Goal: Transaction & Acquisition: Purchase product/service

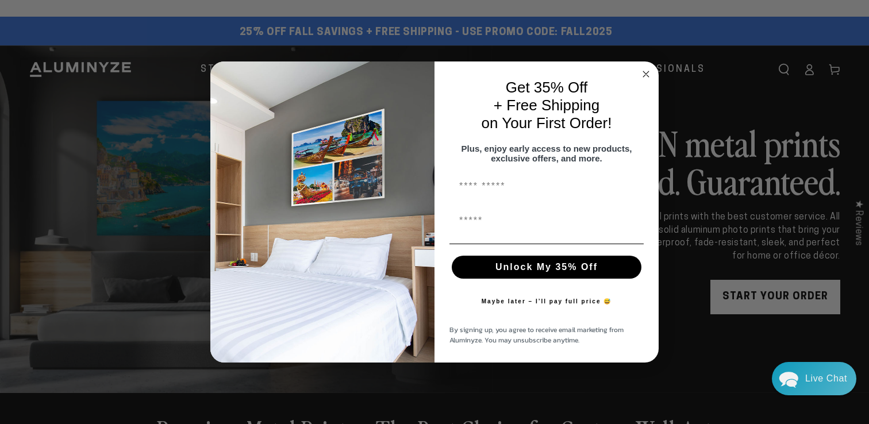
click at [644, 75] on circle "Close dialog" at bounding box center [646, 74] width 13 height 13
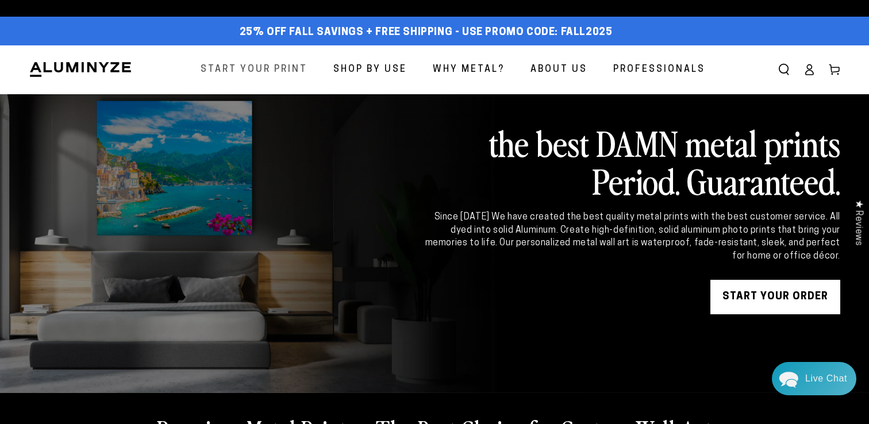
click at [291, 68] on span "Start Your Print" at bounding box center [254, 70] width 107 height 17
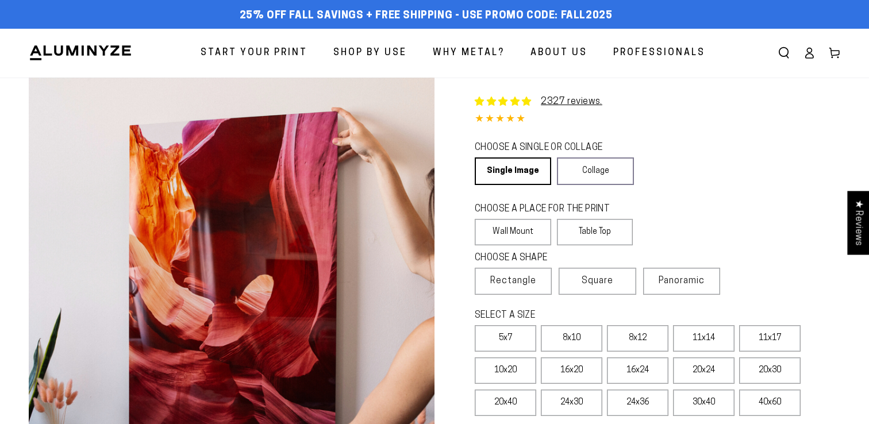
select select "**********"
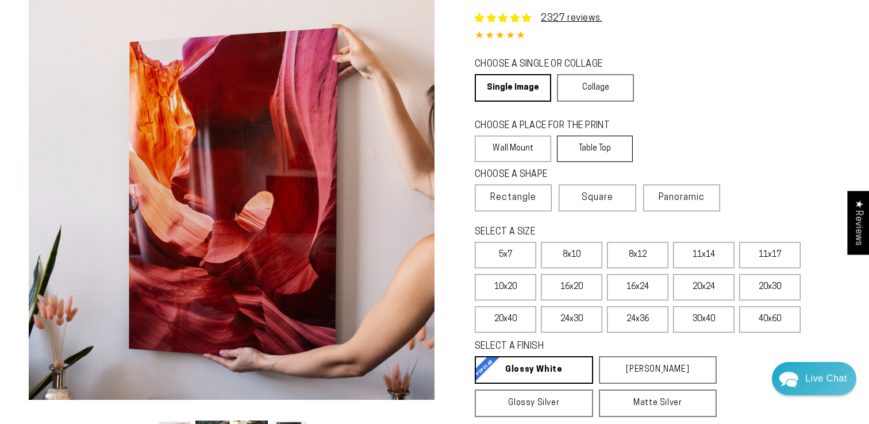
scroll to position [89, 0]
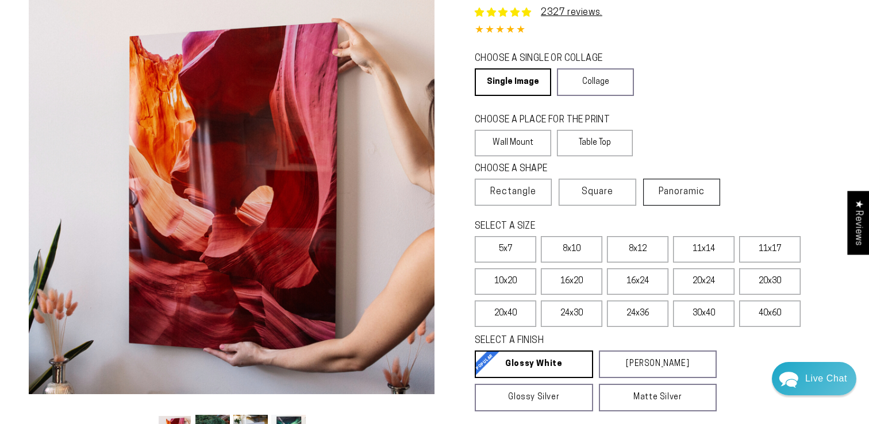
click at [684, 193] on span "Panoramic" at bounding box center [682, 191] width 46 height 9
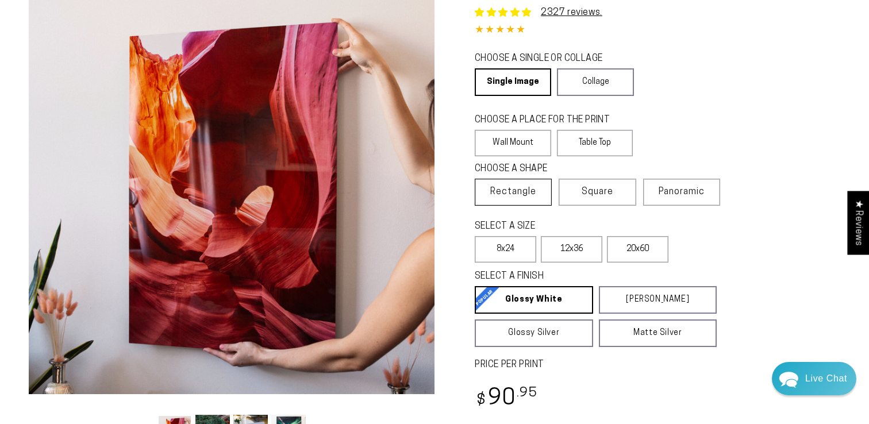
click at [519, 191] on span "Rectangle" at bounding box center [514, 192] width 46 height 14
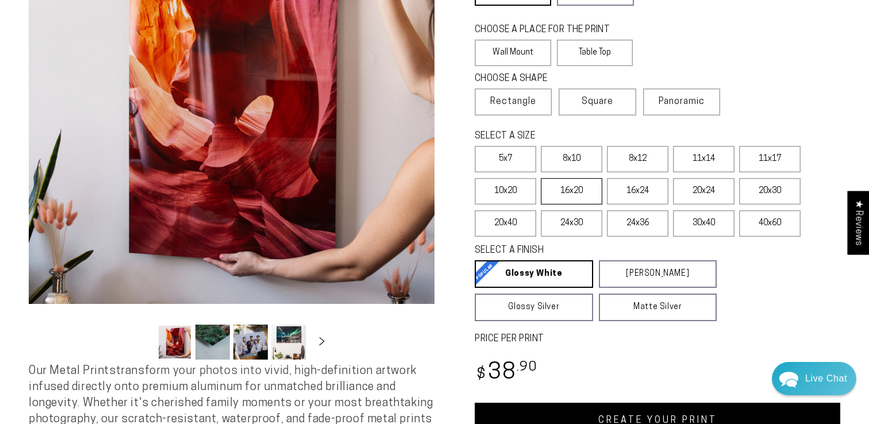
scroll to position [182, 0]
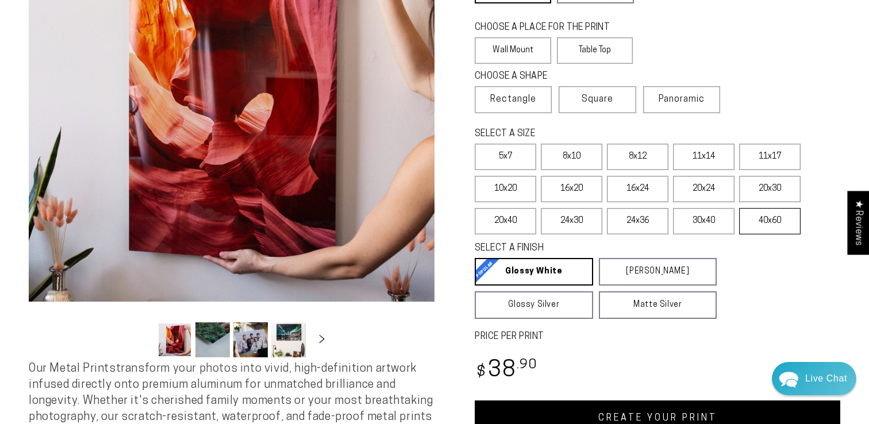
click at [773, 225] on label "40x60" at bounding box center [771, 221] width 62 height 26
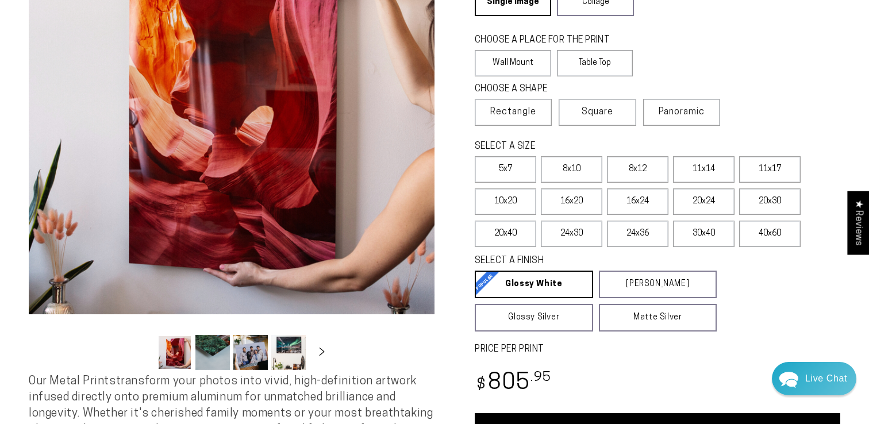
scroll to position [159, 0]
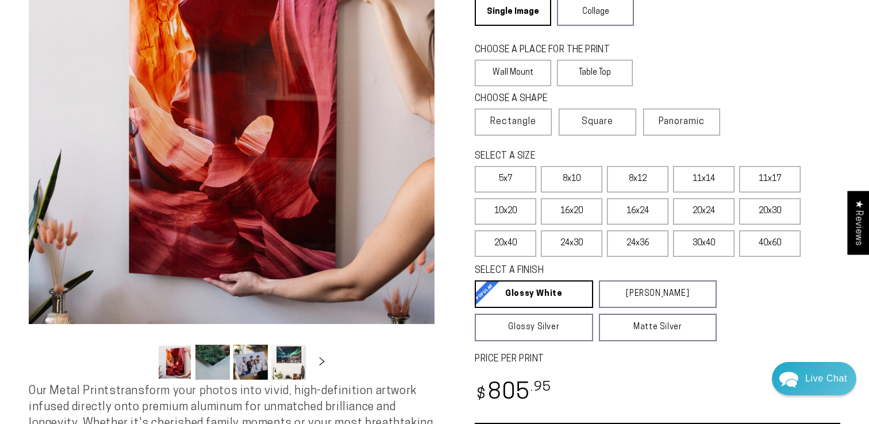
click at [209, 370] on button "Load image 2 in gallery view" at bounding box center [213, 362] width 35 height 35
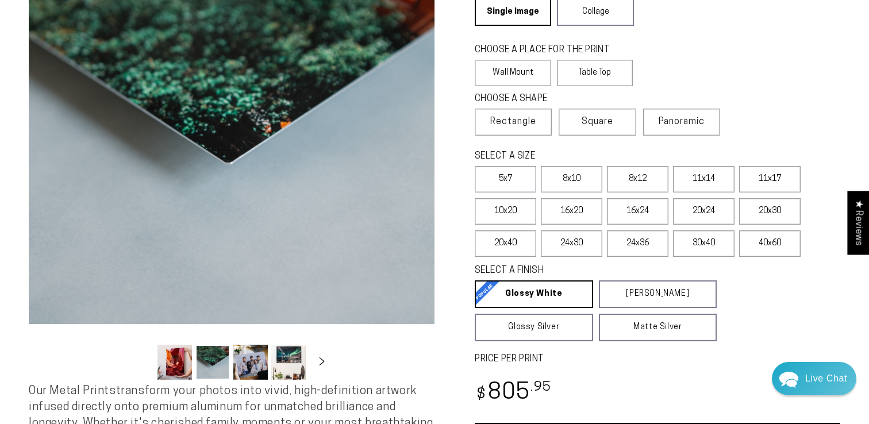
click at [259, 371] on button "Load image 3 in gallery view" at bounding box center [250, 362] width 35 height 35
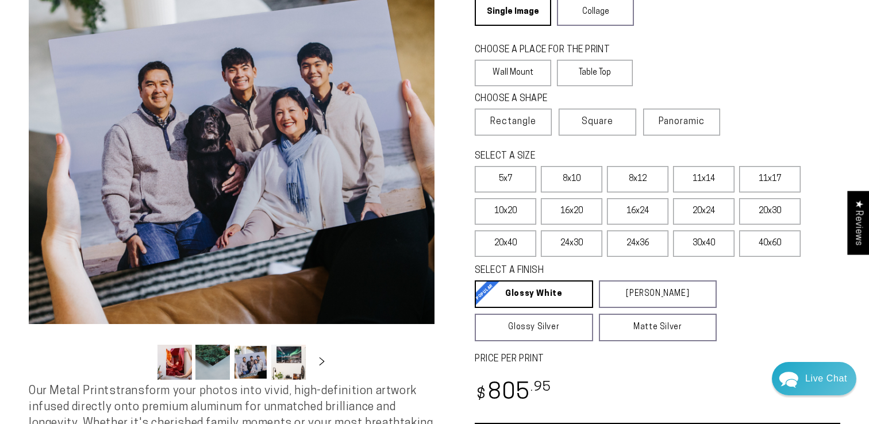
click at [298, 364] on button "Load image 4 in gallery view" at bounding box center [288, 362] width 35 height 35
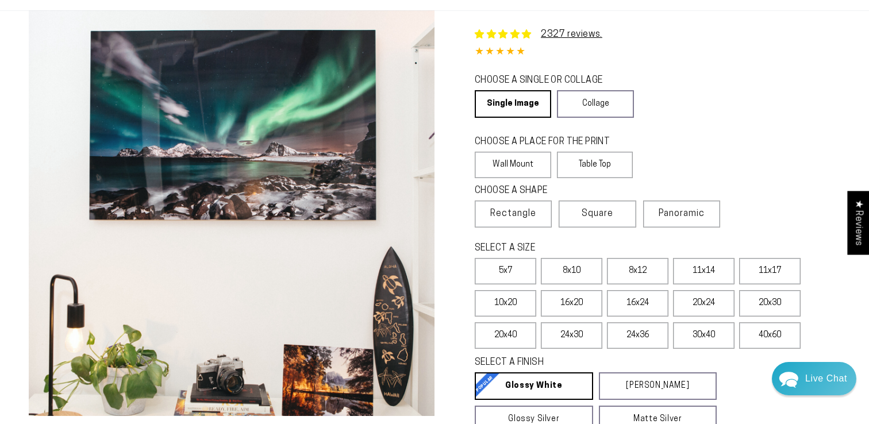
scroll to position [0, 0]
